Goal: Information Seeking & Learning: Find specific page/section

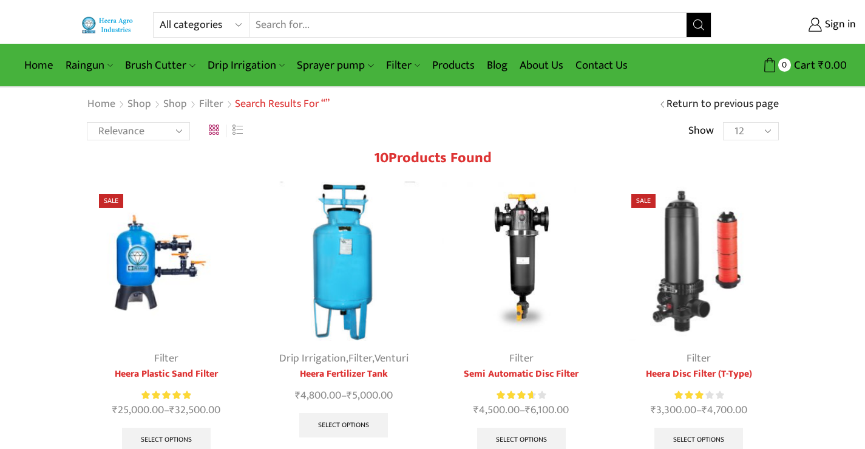
click at [237, 27] on select "All categories Accessories Air Release Valve Brush Cutter Domestic Use Drip Irr…" at bounding box center [204, 25] width 89 height 24
select select "non-return-valve-normex"
click at [160, 13] on select "All categories Accessories Air Release Valve Brush Cutter Domestic Use Drip Irr…" at bounding box center [204, 25] width 89 height 24
click at [697, 21] on icon "Search button" at bounding box center [698, 24] width 11 height 11
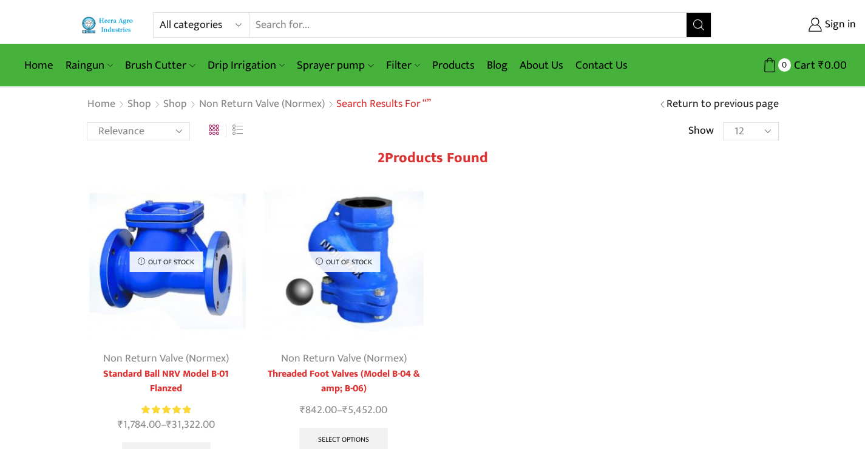
click at [239, 28] on select "All categories Accessories Air Release Valve Brush Cutter Domestic Use Drip Irr…" at bounding box center [204, 25] width 89 height 24
select select "air-release-valve"
click at [160, 13] on select "All categories Accessories Air Release Valve Brush Cutter Domestic Use Drip Irr…" at bounding box center [204, 25] width 89 height 24
click at [697, 32] on button "Search" at bounding box center [699, 25] width 24 height 24
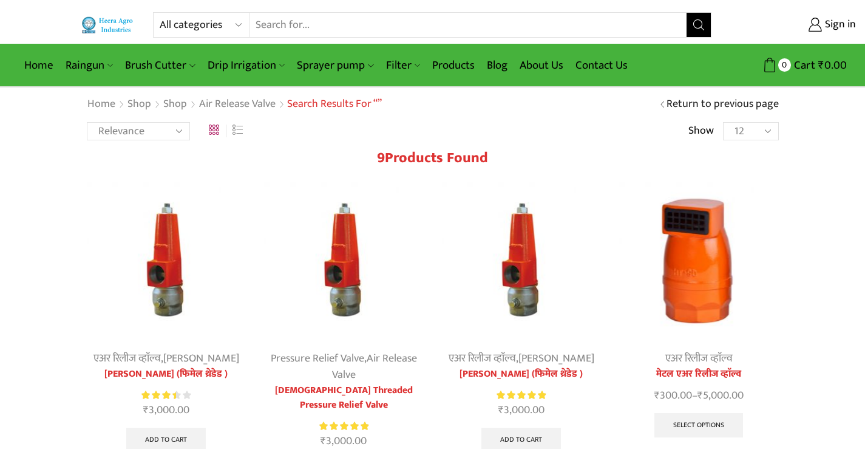
click at [243, 30] on select "All categories Accessories Air Release Valve Brush Cutter Domestic Use Drip Irr…" at bounding box center [204, 25] width 89 height 24
select select "air-release-valve"
click at [160, 13] on select "All categories Accessories Air Release Valve Brush Cutter Domestic Use Drip Irr…" at bounding box center [204, 25] width 89 height 24
